Goal: Transaction & Acquisition: Purchase product/service

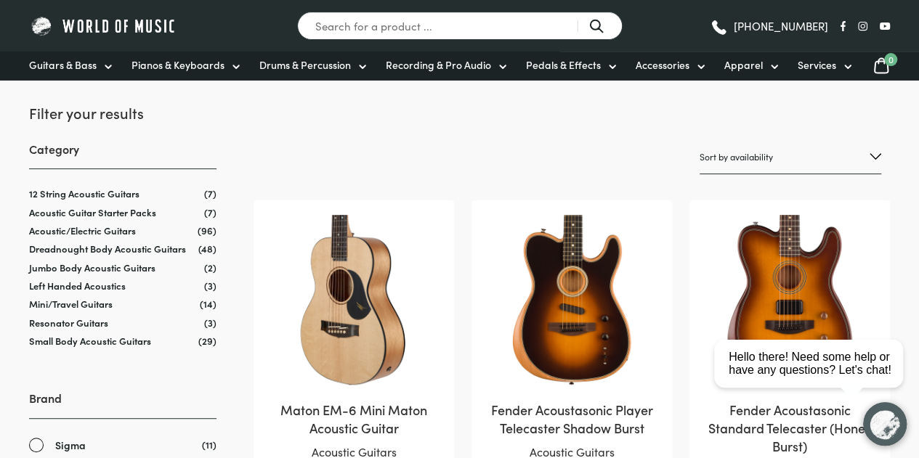
scroll to position [197, 0]
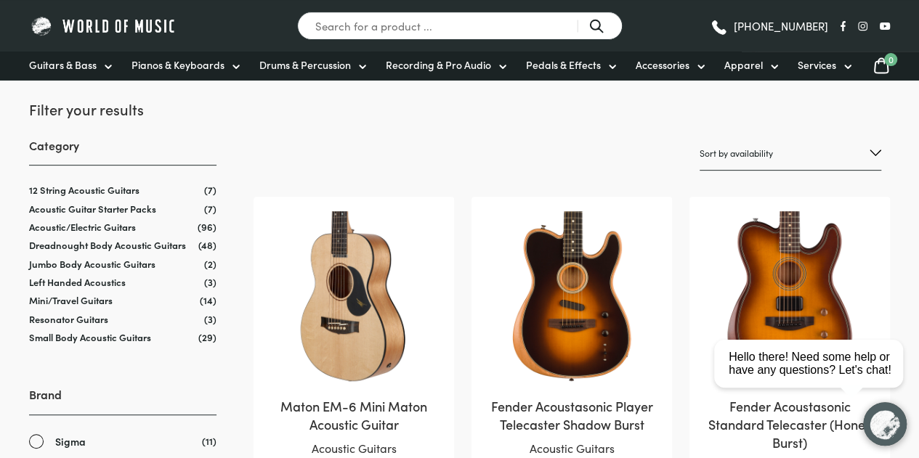
click at [99, 336] on link "Small Body Acoustic Guitars" at bounding box center [90, 337] width 122 height 14
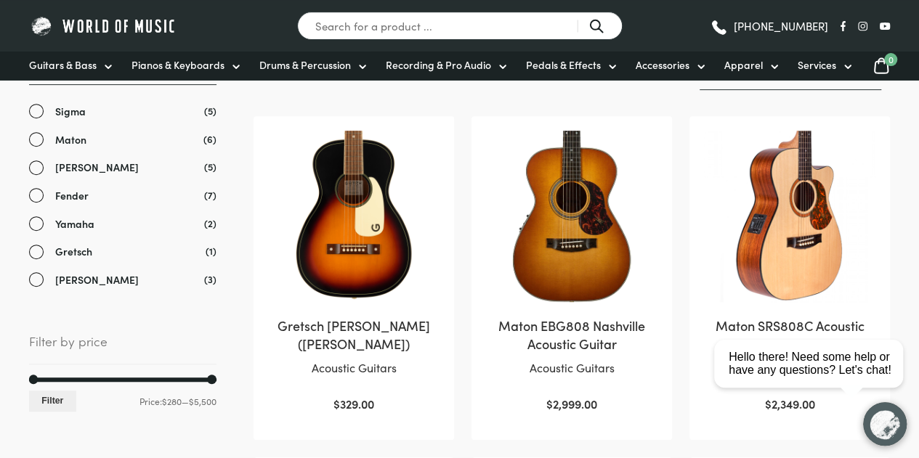
scroll to position [282, 0]
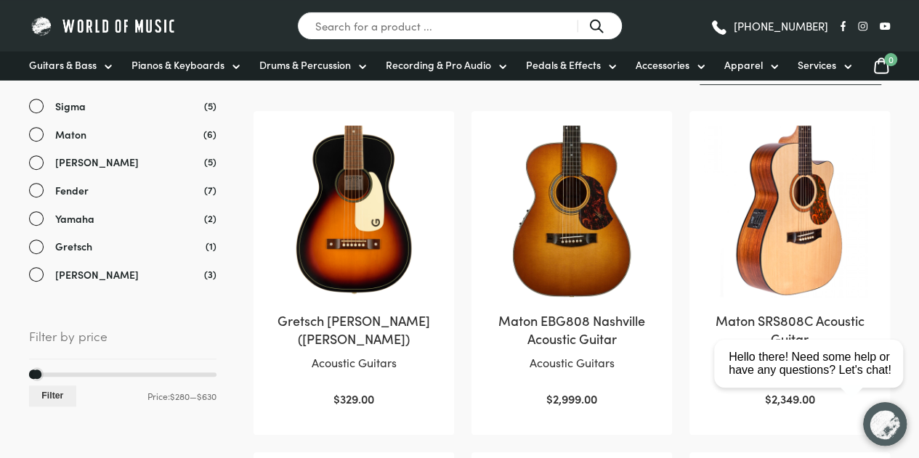
drag, startPoint x: 209, startPoint y: 373, endPoint x: 39, endPoint y: 380, distance: 170.0
click at [39, 380] on div "Min price 280 Max price 630 Filter Price: $280 — $630" at bounding box center [122, 390] width 187 height 35
click at [46, 393] on button "Filter" at bounding box center [52, 396] width 47 height 21
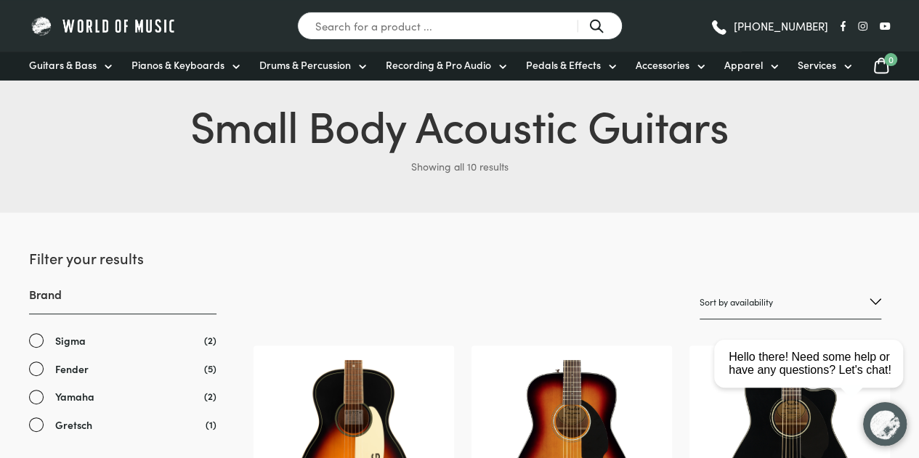
scroll to position [46, 0]
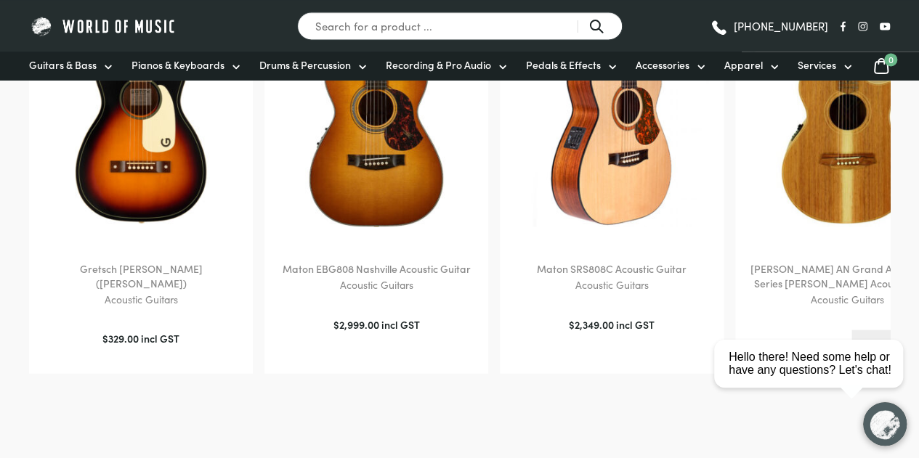
scroll to position [1237, 0]
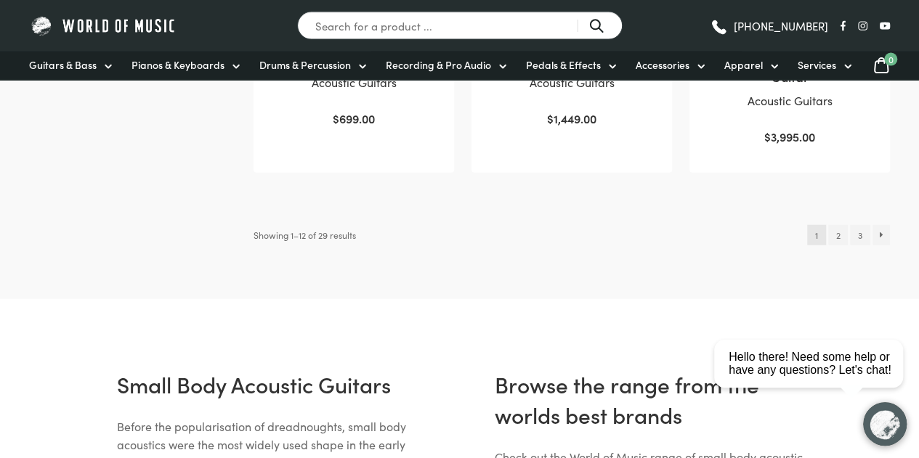
scroll to position [1662, 0]
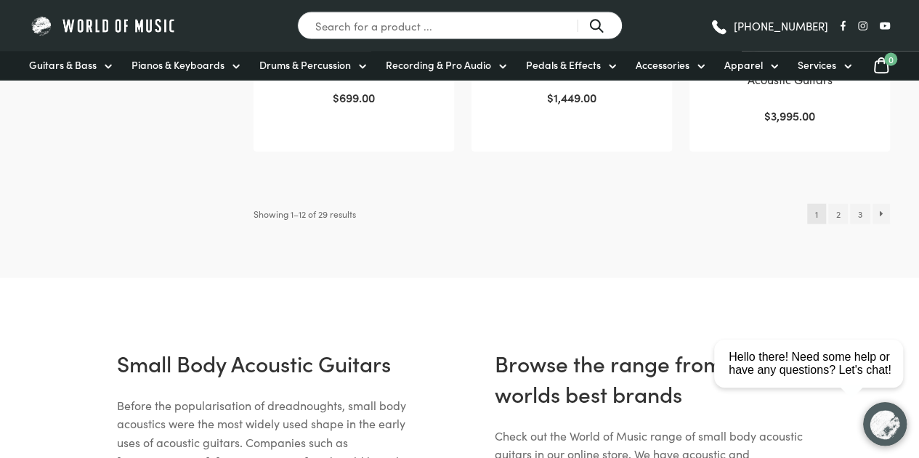
click at [840, 204] on link "2" at bounding box center [838, 214] width 20 height 20
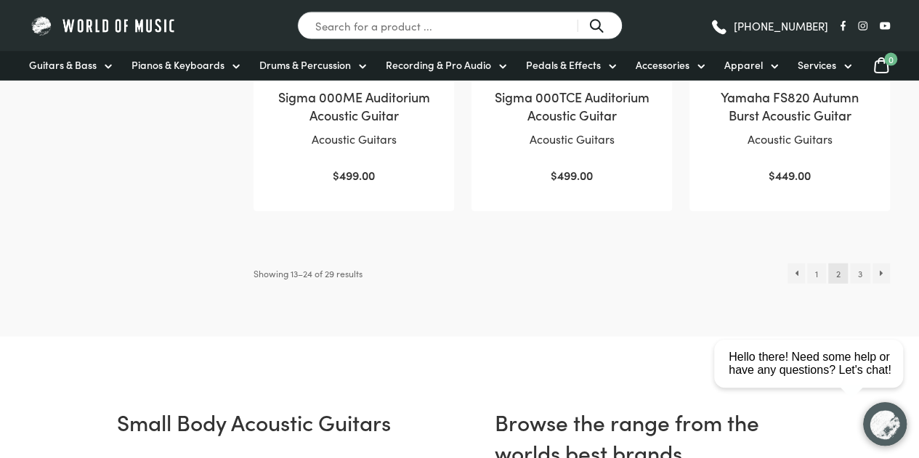
scroll to position [1607, 0]
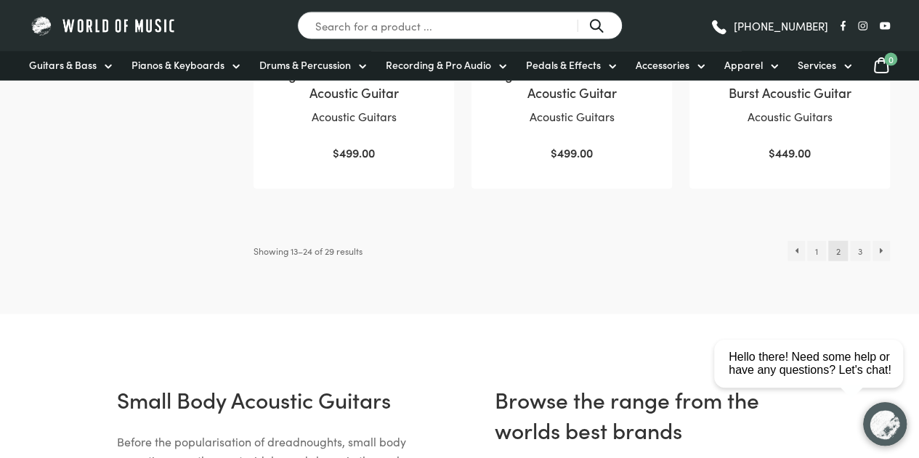
click at [855, 241] on link "3" at bounding box center [860, 251] width 20 height 20
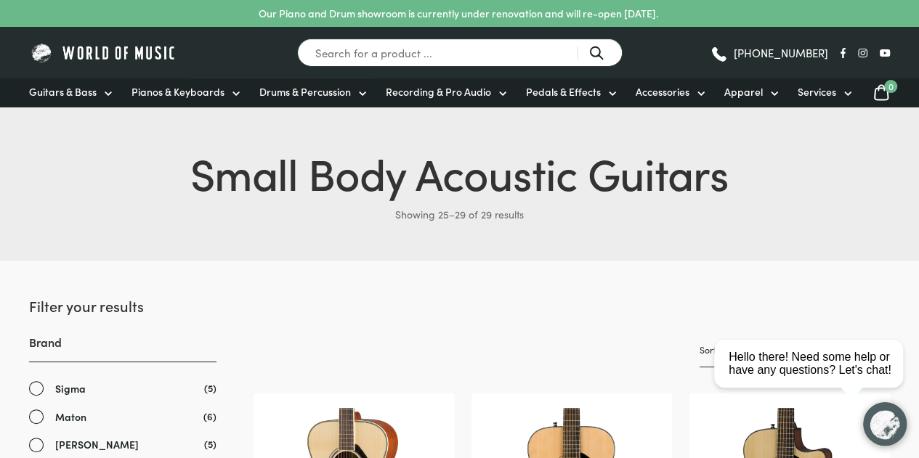
scroll to position [34, 0]
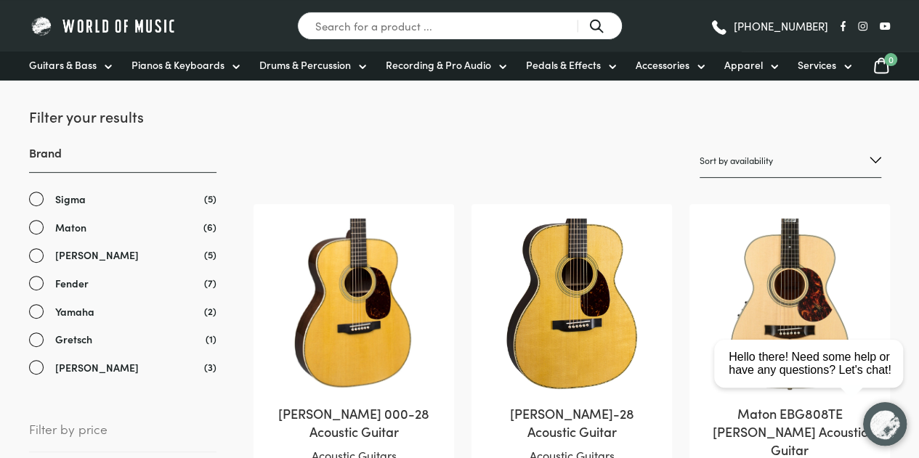
scroll to position [201, 0]
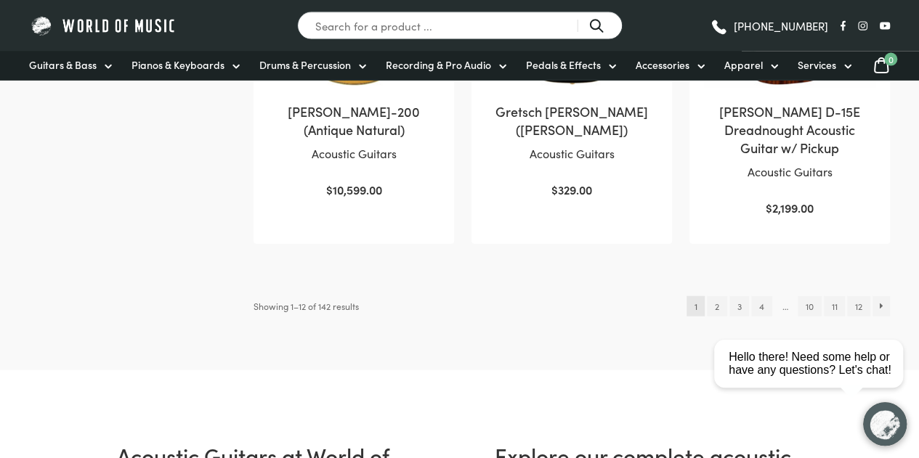
scroll to position [1573, 0]
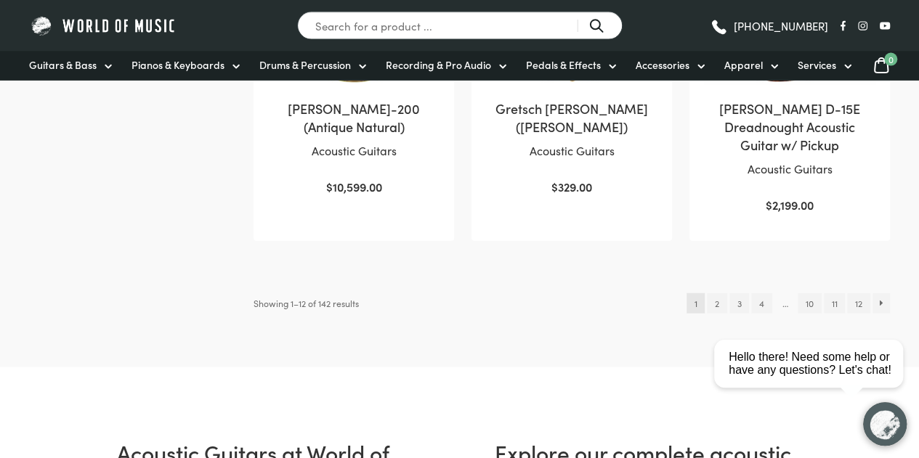
click at [710, 293] on link "2" at bounding box center [717, 303] width 20 height 20
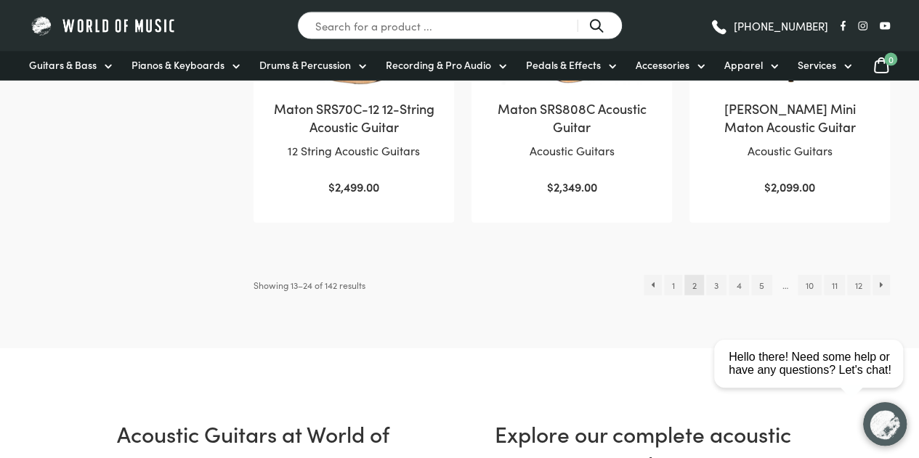
scroll to position [1556, 0]
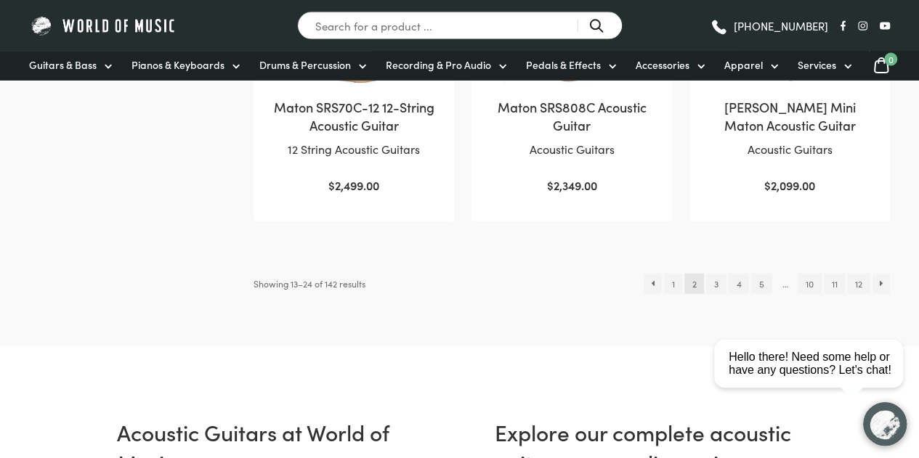
click at [708, 274] on link "3" at bounding box center [716, 284] width 20 height 20
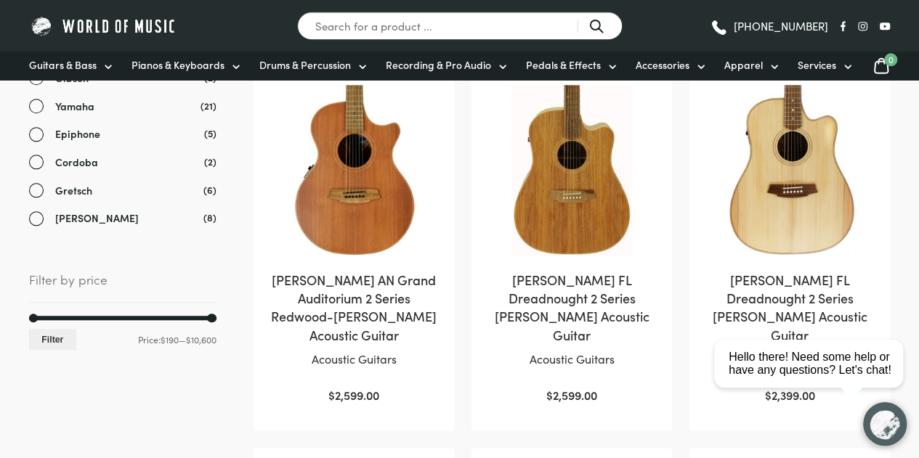
scroll to position [704, 0]
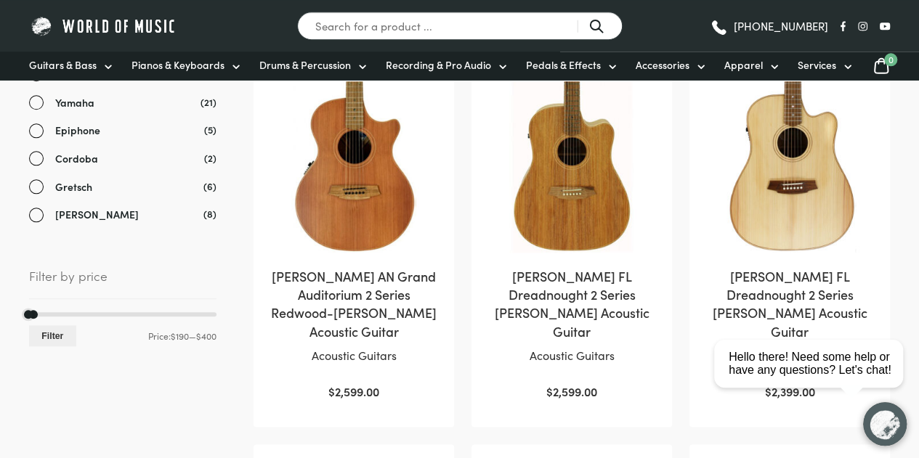
drag, startPoint x: 211, startPoint y: 312, endPoint x: 32, endPoint y: 317, distance: 178.7
click at [32, 317] on div at bounding box center [122, 314] width 187 height 4
click at [62, 338] on button "Filter" at bounding box center [52, 335] width 47 height 21
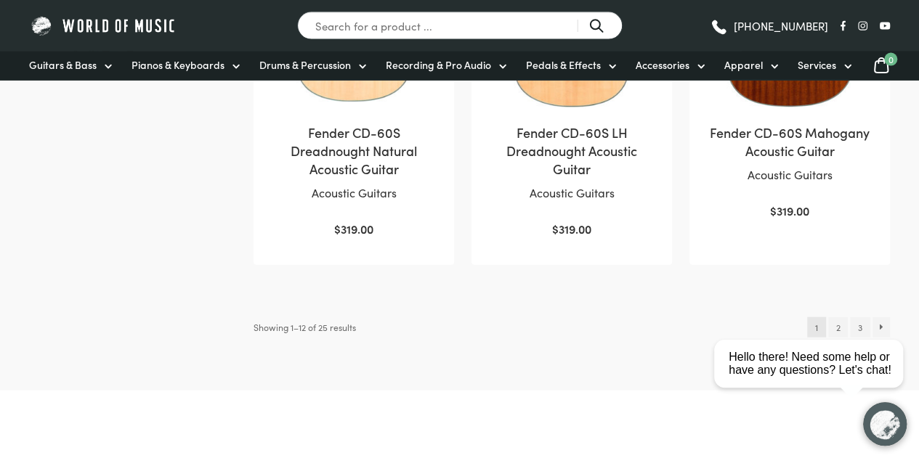
scroll to position [1539, 0]
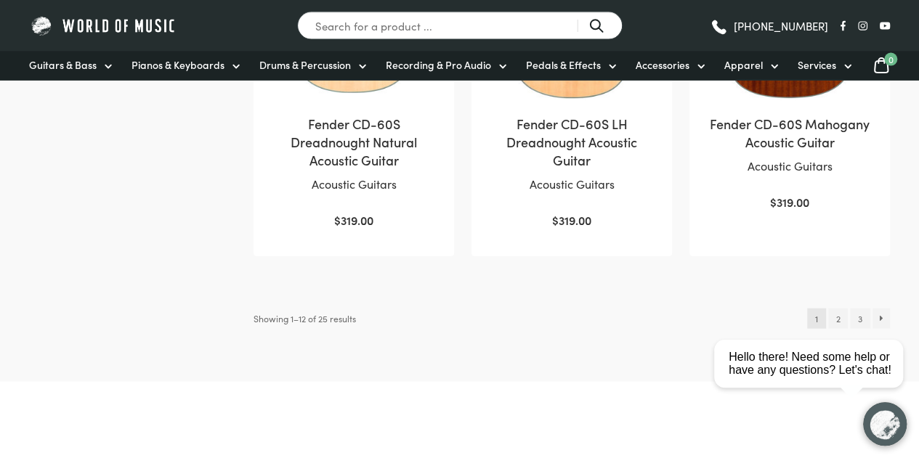
click at [881, 298] on html "close Hello there! Need some help or have any questions? Let's chat!" at bounding box center [813, 298] width 211 height 0
click at [836, 298] on html "close Hello there! Need some help or have any questions? Let's chat!" at bounding box center [813, 298] width 211 height 0
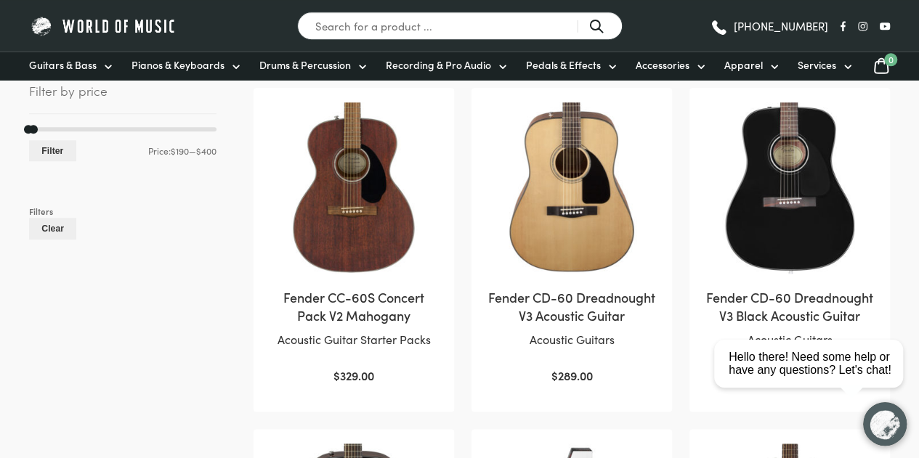
scroll to position [603, 0]
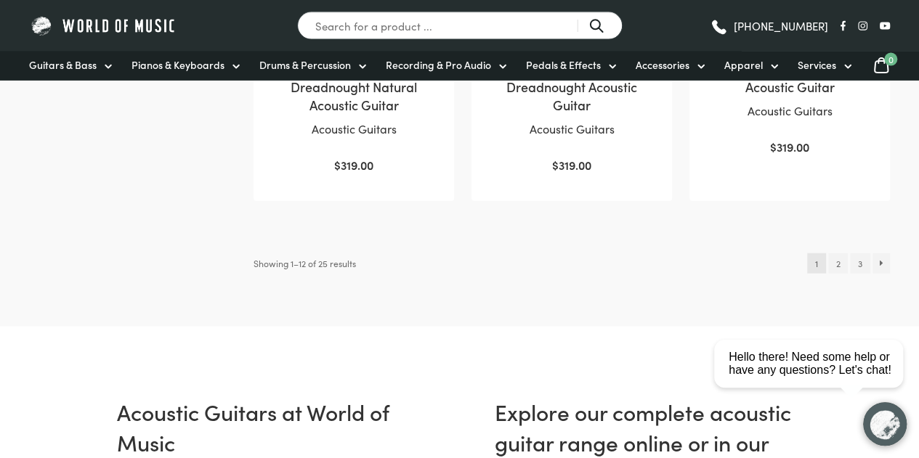
scroll to position [1606, 0]
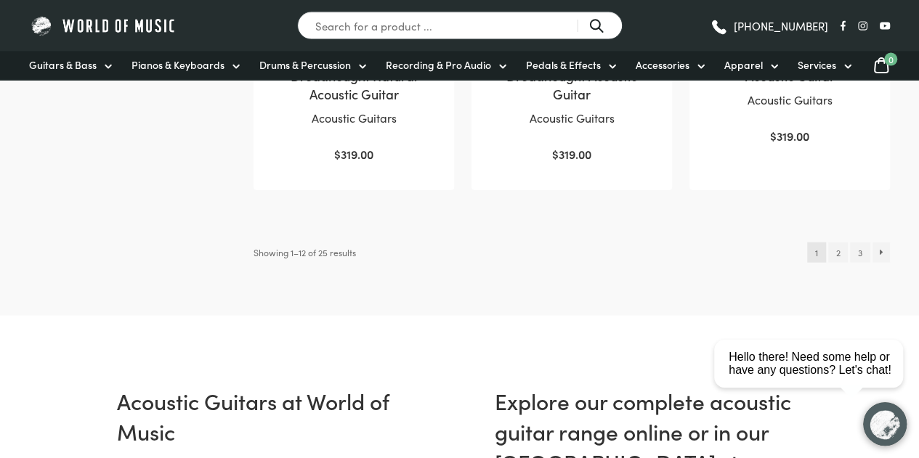
click at [834, 250] on link "2" at bounding box center [838, 253] width 20 height 20
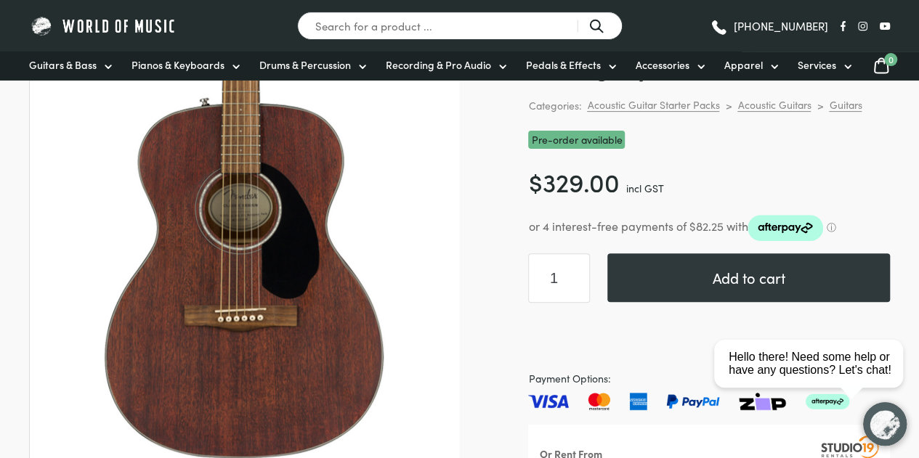
scroll to position [182, 0]
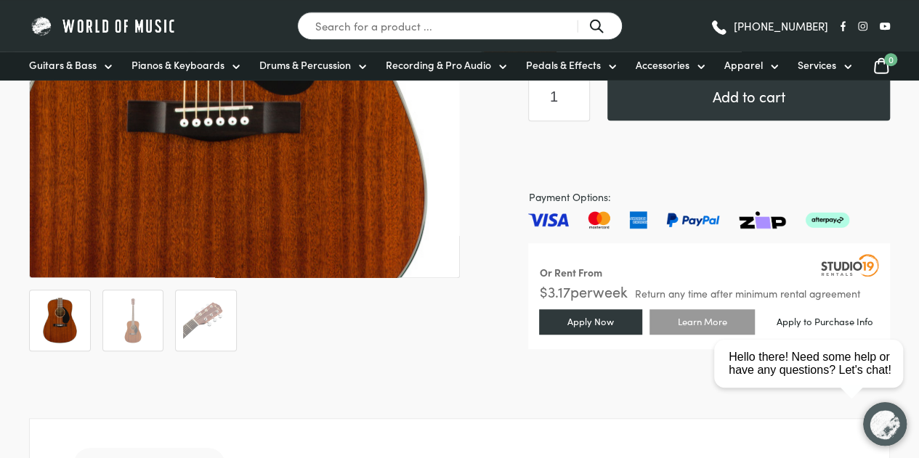
scroll to position [384, 0]
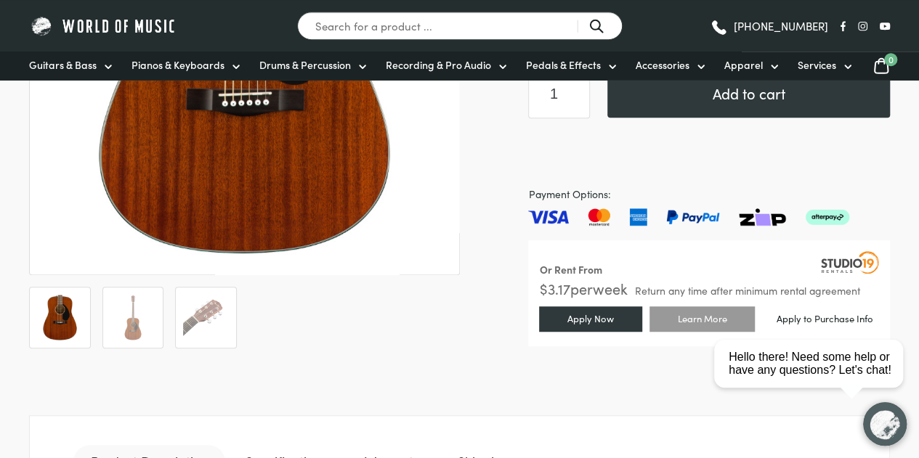
click at [113, 320] on img at bounding box center [133, 318] width 46 height 46
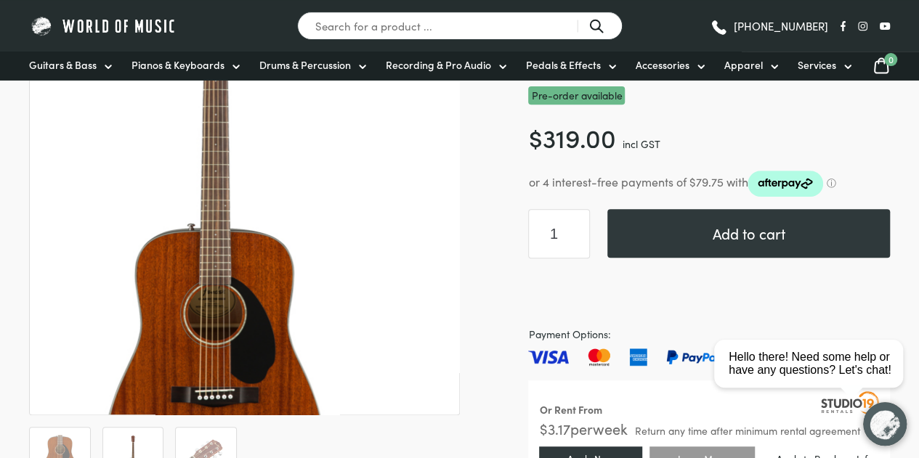
scroll to position [243, 0]
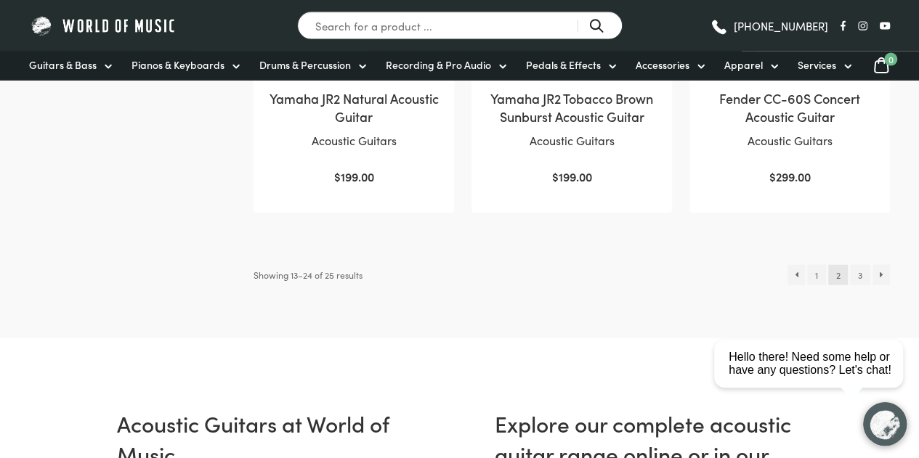
scroll to position [1600, 0]
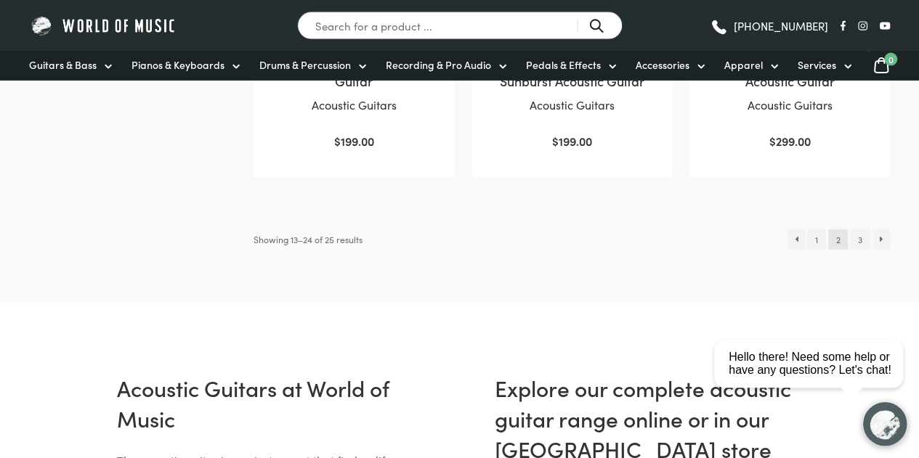
click at [862, 229] on link "3" at bounding box center [860, 239] width 20 height 20
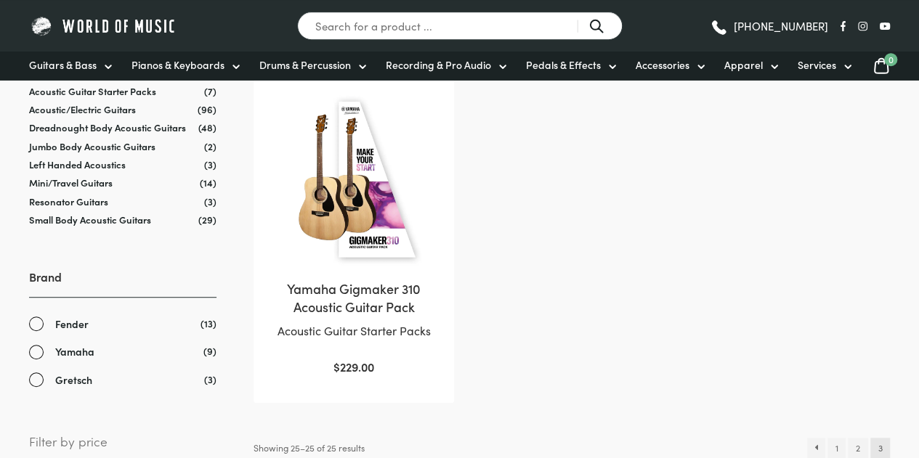
scroll to position [264, 0]
